Goal: Information Seeking & Learning: Compare options

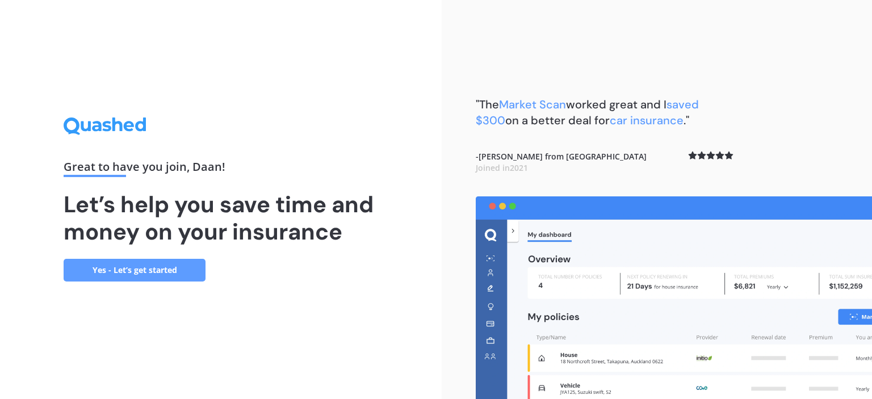
click at [159, 269] on link "Yes - Let’s get started" at bounding box center [135, 270] width 142 height 23
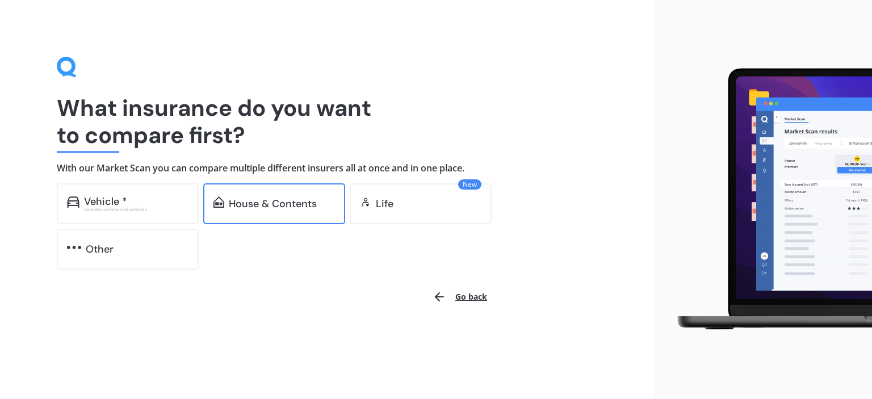
click at [252, 204] on div "House & Contents" at bounding box center [273, 203] width 88 height 11
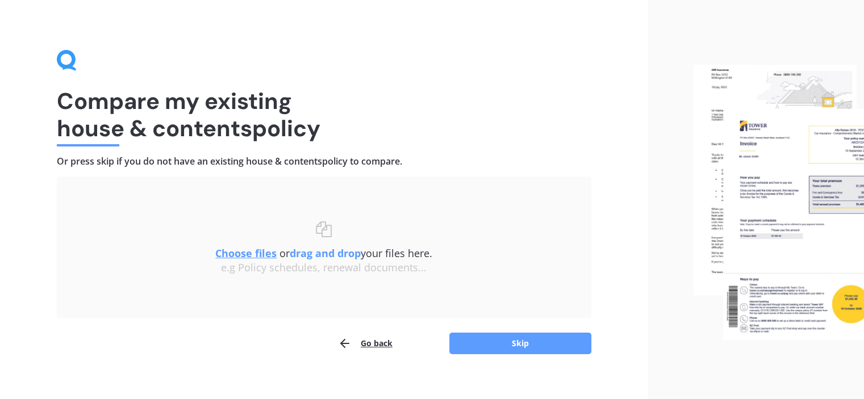
scroll to position [19, 0]
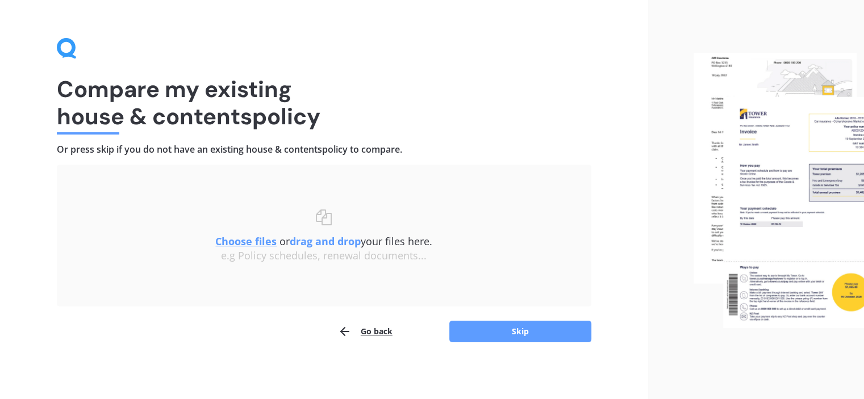
click at [374, 330] on button "Go back" at bounding box center [365, 331] width 55 height 23
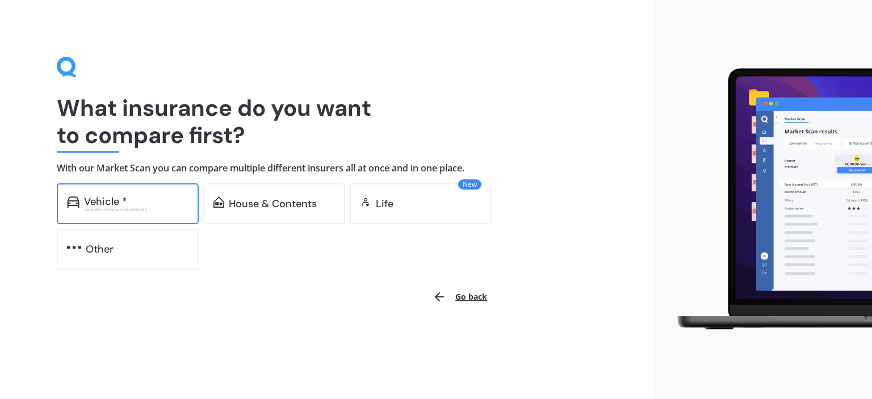
click at [171, 205] on div "Vehicle *" at bounding box center [136, 201] width 104 height 11
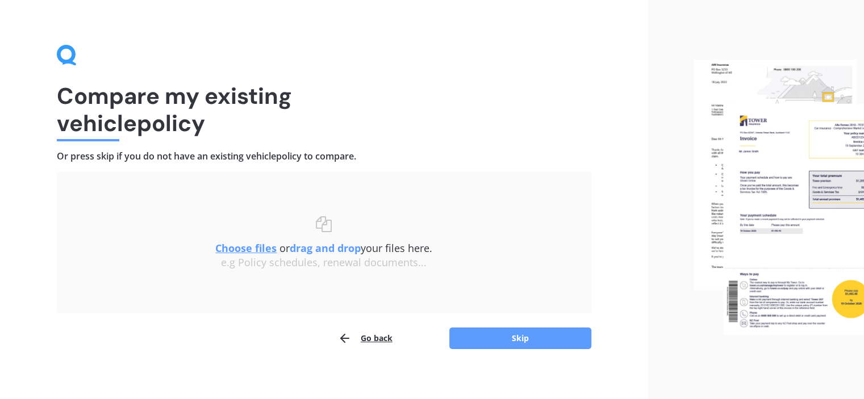
scroll to position [19, 0]
